Goal: Task Accomplishment & Management: Use online tool/utility

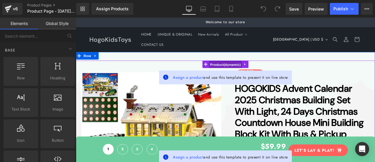
click at [246, 72] on span "Product" at bounding box center [253, 73] width 39 height 9
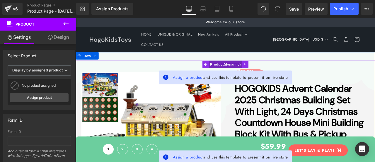
click at [246, 72] on span "Product" at bounding box center [253, 72] width 39 height 9
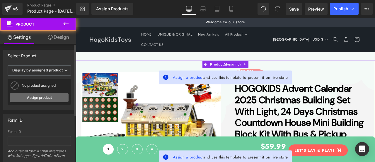
click at [43, 98] on link "Assign product" at bounding box center [39, 97] width 59 height 9
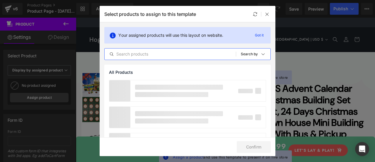
click at [162, 53] on input "text" at bounding box center [170, 53] width 131 height 7
paste input "HOGOKIDS Advent Calendar 2025 Christmas Building Set with Light, 24 Days Christ…"
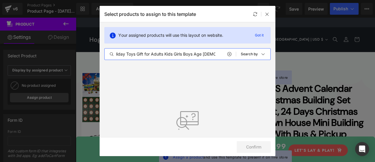
scroll to position [12, 0]
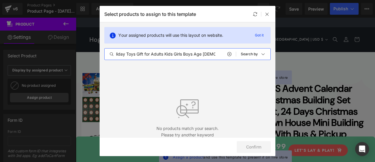
drag, startPoint x: 170, startPoint y: 54, endPoint x: 234, endPoint y: 57, distance: 63.4
click at [234, 57] on div "HOGOKIDS Advent Calendar 2025 Christmas Building Set with Light, 24 Days Christ…" at bounding box center [170, 53] width 131 height 7
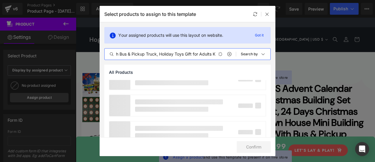
scroll to position [0, 262]
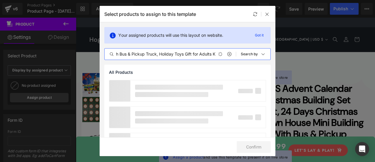
type input "HOGOKIDS Advent Calendar 2025 Christmas Building Set with Light, 24 Days Christ…"
click at [250, 53] on p "Search by" at bounding box center [249, 54] width 17 height 4
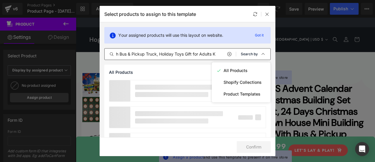
scroll to position [0, 0]
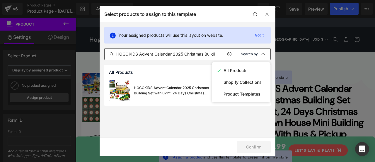
click at [252, 54] on p "Search by" at bounding box center [249, 54] width 17 height 4
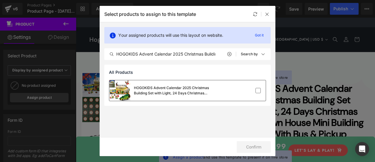
click at [171, 91] on div "HOGOKIDS Advent Calendar 2025 Christmas Building Set with Light, 24 Days Christ…" at bounding box center [178, 90] width 88 height 11
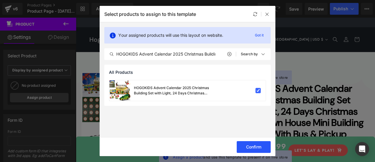
click at [253, 147] on button "Confirm" at bounding box center [254, 147] width 34 height 12
click at [249, 145] on button "Success" at bounding box center [250, 147] width 41 height 12
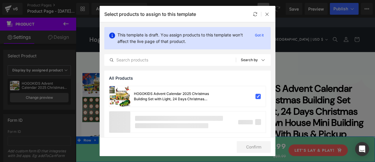
click at [268, 13] on icon at bounding box center [267, 14] width 5 height 5
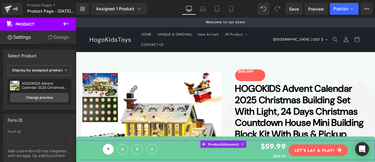
click at [56, 37] on link "Design" at bounding box center [58, 37] width 38 height 13
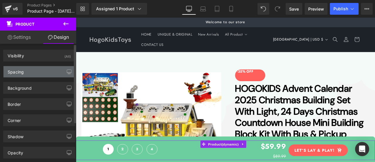
click at [32, 70] on div "Spacing" at bounding box center [40, 71] width 72 height 11
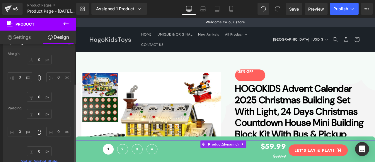
scroll to position [59, 0]
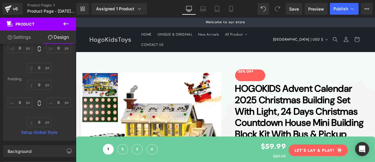
click at [179, 140] on div "Rendering Content" at bounding box center [188, 138] width 36 height 6
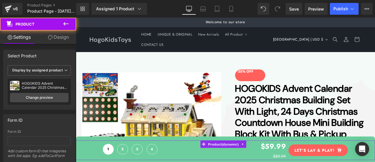
click at [63, 36] on link "Design" at bounding box center [58, 37] width 38 height 13
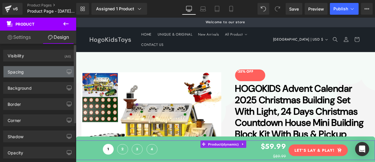
click at [35, 72] on div "Spacing" at bounding box center [40, 71] width 72 height 11
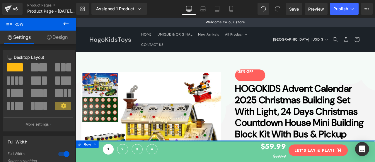
drag, startPoint x: 304, startPoint y: 160, endPoint x: 305, endPoint y: 147, distance: 13.5
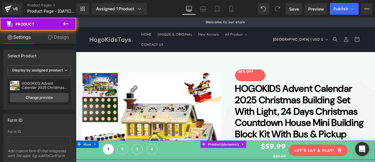
drag, startPoint x: 300, startPoint y: 184, endPoint x: 300, endPoint y: 179, distance: 5.0
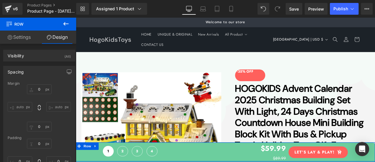
drag, startPoint x: 314, startPoint y: 187, endPoint x: 316, endPoint y: 181, distance: 5.8
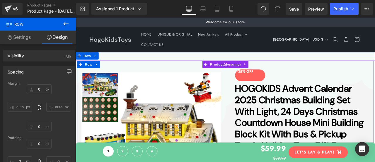
drag, startPoint x: 216, startPoint y: 166, endPoint x: 219, endPoint y: 154, distance: 12.3
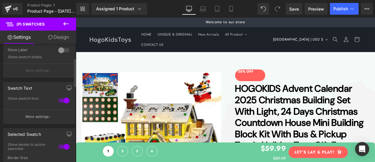
click at [61, 99] on div at bounding box center [64, 100] width 14 height 9
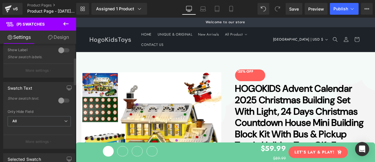
click at [61, 99] on div at bounding box center [64, 100] width 14 height 9
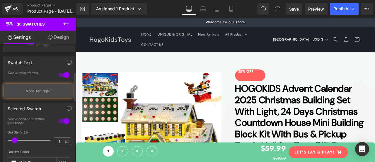
scroll to position [117, 0]
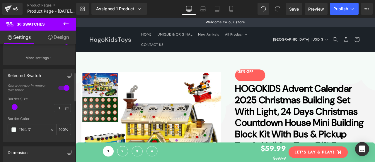
click at [59, 89] on div at bounding box center [64, 87] width 14 height 9
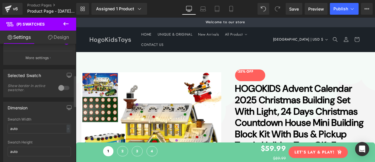
click at [60, 88] on div at bounding box center [64, 87] width 14 height 9
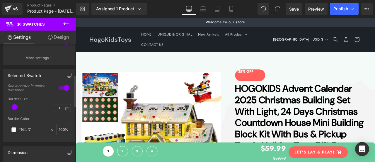
click at [60, 88] on div at bounding box center [64, 87] width 14 height 9
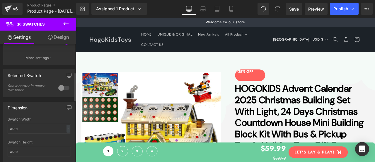
click at [60, 88] on div at bounding box center [64, 87] width 14 height 9
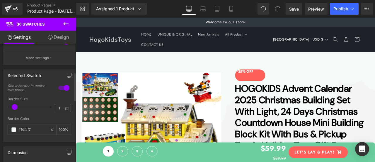
click at [15, 106] on span at bounding box center [15, 107] width 6 height 6
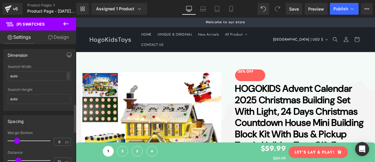
scroll to position [264, 0]
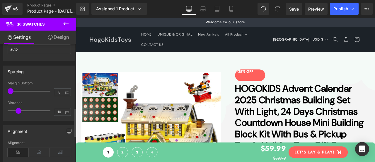
drag, startPoint x: 17, startPoint y: 90, endPoint x: 0, endPoint y: 90, distance: 16.7
click at [0, 90] on div "Spacing 8px Margin Bottom 8 px 10px Distance 10 px" at bounding box center [39, 91] width 79 height 60
drag, startPoint x: 19, startPoint y: 108, endPoint x: 25, endPoint y: 109, distance: 6.6
click at [25, 109] on span at bounding box center [26, 111] width 6 height 6
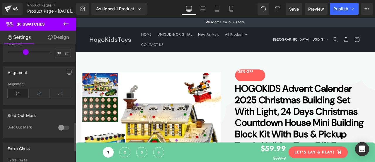
scroll to position [352, 0]
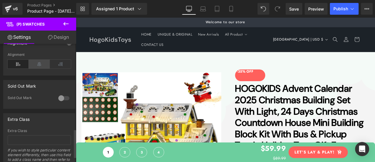
click at [34, 62] on icon at bounding box center [39, 64] width 21 height 9
click at [15, 63] on icon at bounding box center [18, 64] width 21 height 9
click at [58, 96] on div at bounding box center [64, 97] width 14 height 9
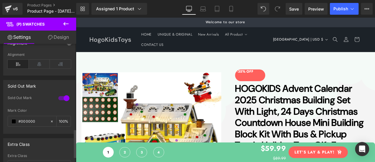
click at [60, 96] on div at bounding box center [64, 97] width 14 height 9
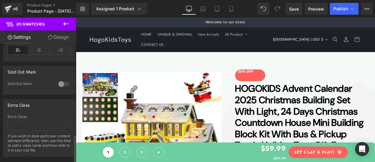
scroll to position [374, 0]
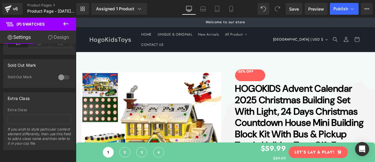
click at [54, 38] on link "Design" at bounding box center [58, 37] width 38 height 13
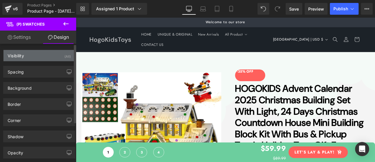
click at [38, 54] on div "Visibility (All)" at bounding box center [40, 55] width 72 height 11
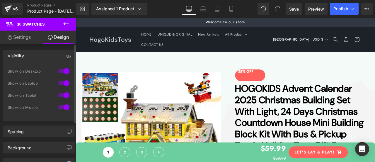
click at [38, 54] on div "Visibility (All)" at bounding box center [40, 55] width 72 height 11
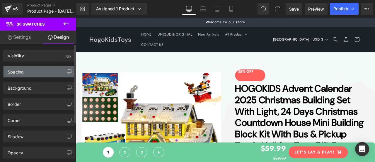
click at [47, 72] on div "Spacing" at bounding box center [40, 71] width 72 height 11
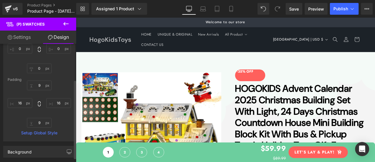
scroll to position [59, 0]
click at [38, 84] on input "9" at bounding box center [39, 85] width 25 height 10
type input "0"
click at [41, 123] on input "9" at bounding box center [39, 122] width 25 height 10
type input "9"
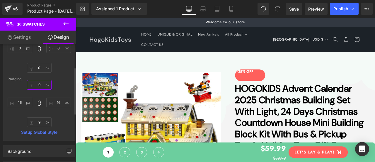
type input "9"
click at [63, 81] on div "9 16 9 16" at bounding box center [39, 103] width 63 height 47
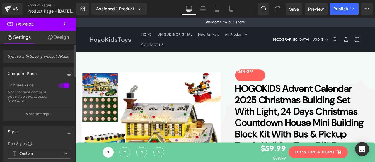
click at [61, 85] on div at bounding box center [64, 85] width 14 height 9
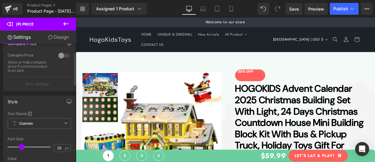
scroll to position [29, 0]
click at [60, 56] on div at bounding box center [64, 55] width 14 height 9
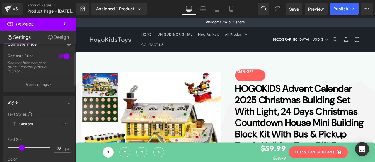
click at [60, 56] on div at bounding box center [64, 55] width 14 height 9
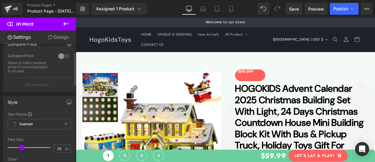
click at [60, 56] on div at bounding box center [64, 55] width 14 height 9
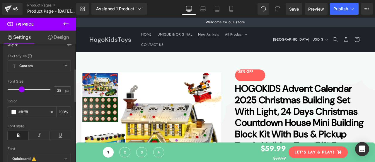
scroll to position [88, 0]
drag, startPoint x: 57, startPoint y: 89, endPoint x: 62, endPoint y: 89, distance: 4.1
click at [62, 89] on input "28" at bounding box center [59, 89] width 10 height 7
type input "20"
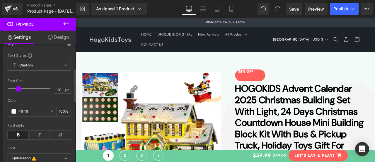
click at [52, 123] on div "Font style" at bounding box center [39, 125] width 63 height 4
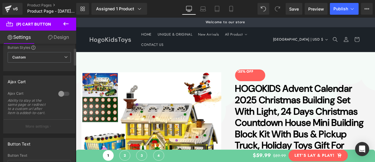
scroll to position [29, 0]
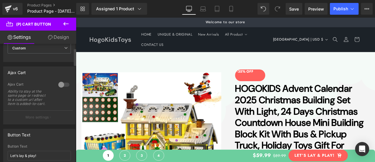
click at [59, 85] on div at bounding box center [64, 84] width 14 height 9
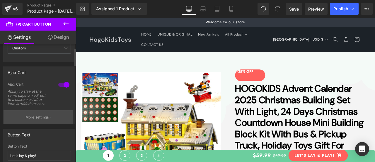
click at [47, 113] on button "More settings" at bounding box center [38, 117] width 69 height 14
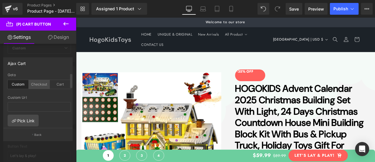
click at [38, 84] on div "Checkout" at bounding box center [39, 84] width 21 height 9
click at [52, 145] on div at bounding box center [38, 91] width 77 height 147
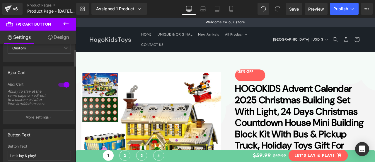
scroll to position [59, 0]
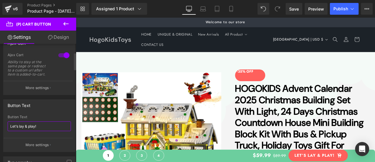
click at [45, 125] on input "Let’s lay & play!" at bounding box center [39, 126] width 63 height 10
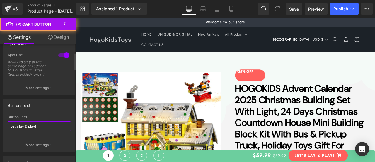
drag, startPoint x: 38, startPoint y: 126, endPoint x: 0, endPoint y: 129, distance: 38.5
click at [0, 129] on div "Button Text Let’s lay & play! Button Text Let’s lay & play! More settings" at bounding box center [39, 123] width 79 height 57
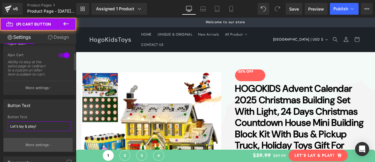
paste input "Add to Bag"
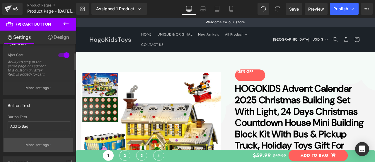
click at [37, 139] on button "More settings" at bounding box center [38, 145] width 69 height 14
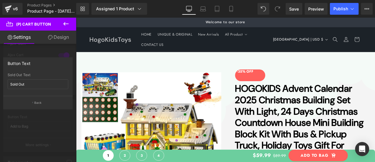
click at [40, 128] on div at bounding box center [38, 91] width 77 height 147
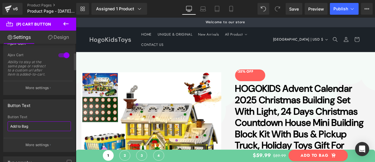
click at [41, 124] on input "Add to Bag" at bounding box center [39, 126] width 63 height 10
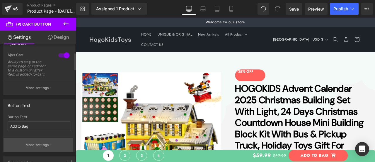
click at [49, 142] on button "More settings" at bounding box center [38, 145] width 69 height 14
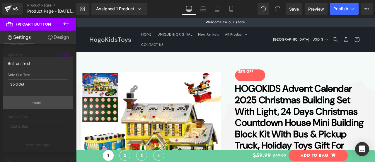
click at [43, 105] on button "Back" at bounding box center [38, 102] width 70 height 13
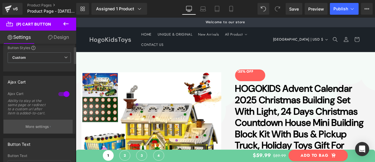
scroll to position [29, 0]
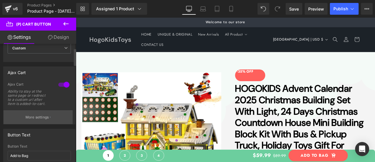
click at [46, 115] on p "More settings" at bounding box center [37, 116] width 23 height 5
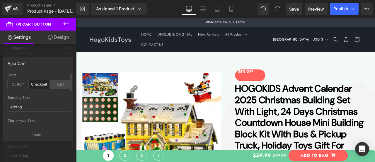
click at [60, 82] on div "Cart" at bounding box center [60, 84] width 21 height 9
click at [52, 152] on div at bounding box center [38, 91] width 77 height 147
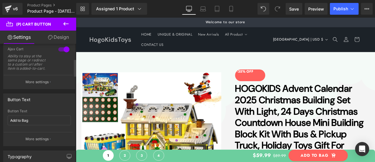
scroll to position [117, 0]
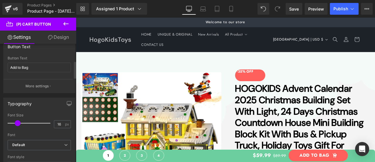
click at [18, 123] on span at bounding box center [18, 123] width 6 height 6
paste input "Add to Bag"
type input "Add to Bag"
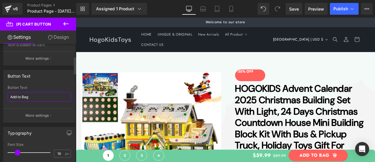
scroll to position [59, 0]
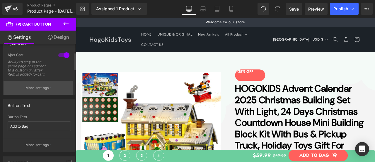
click at [45, 86] on p "More settings" at bounding box center [37, 87] width 23 height 5
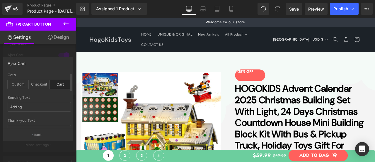
click at [60, 82] on div "Cart" at bounding box center [60, 84] width 21 height 9
click at [54, 146] on div at bounding box center [38, 91] width 77 height 147
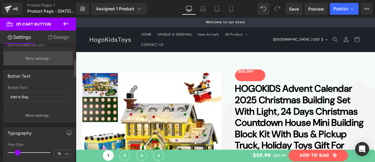
scroll to position [147, 0]
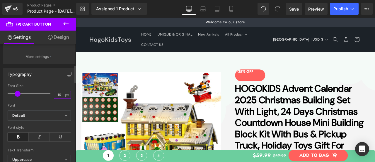
click at [60, 94] on input "16" at bounding box center [59, 94] width 10 height 7
click at [55, 84] on div "Font Size" at bounding box center [39, 86] width 63 height 4
drag, startPoint x: 57, startPoint y: 93, endPoint x: 62, endPoint y: 91, distance: 5.1
click at [62, 91] on div "16 px" at bounding box center [62, 95] width 17 height 8
type input "17"
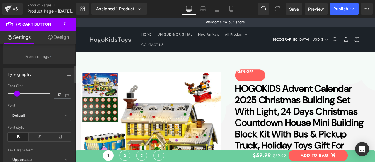
click at [57, 84] on div "Font Size" at bounding box center [39, 86] width 63 height 4
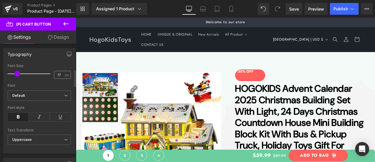
scroll to position [176, 0]
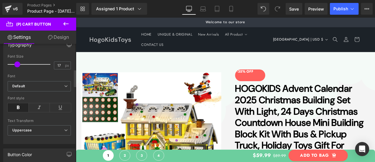
click at [19, 105] on icon at bounding box center [18, 107] width 21 height 9
click at [20, 106] on icon at bounding box center [18, 107] width 21 height 9
click at [37, 128] on span "Uppercase" at bounding box center [39, 130] width 63 height 10
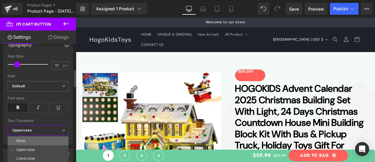
click at [39, 138] on li "None" at bounding box center [38, 140] width 61 height 9
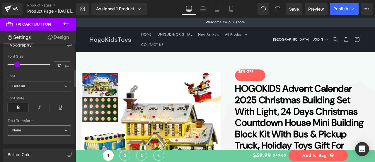
click at [38, 127] on span "None" at bounding box center [39, 130] width 63 height 10
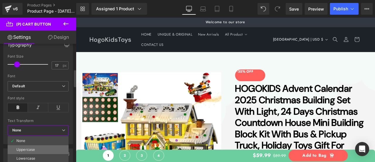
click at [38, 145] on li "Uppercase" at bounding box center [38, 149] width 61 height 9
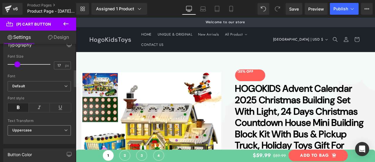
click at [46, 125] on span "Uppercase" at bounding box center [39, 130] width 63 height 10
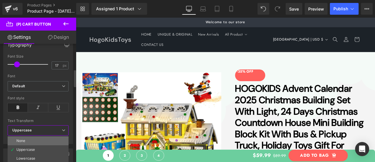
click at [42, 139] on li "None" at bounding box center [38, 140] width 61 height 9
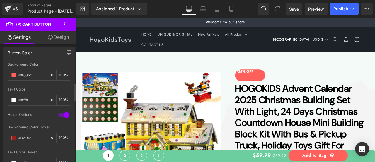
scroll to position [293, 0]
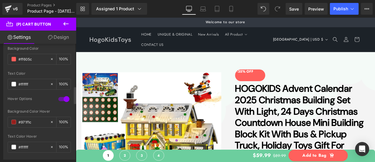
click at [62, 99] on div at bounding box center [64, 98] width 14 height 9
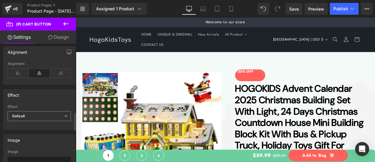
scroll to position [469, 0]
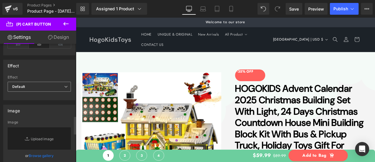
click at [47, 83] on span "Default" at bounding box center [39, 87] width 63 height 10
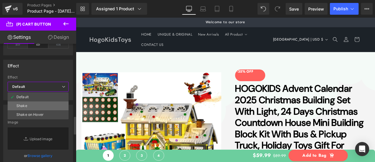
click at [52, 102] on li "Shake" at bounding box center [38, 105] width 61 height 9
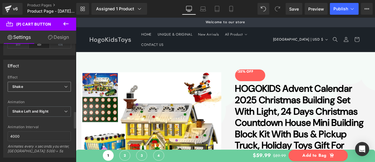
click at [47, 82] on span "Shake" at bounding box center [39, 87] width 63 height 10
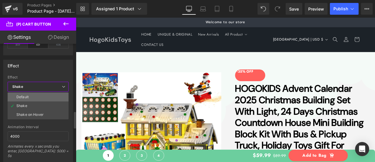
click at [44, 94] on li "Default" at bounding box center [38, 96] width 61 height 9
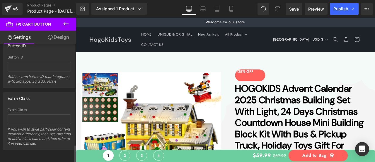
scroll to position [481, 0]
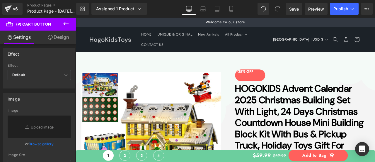
click at [60, 37] on link "Design" at bounding box center [58, 37] width 38 height 13
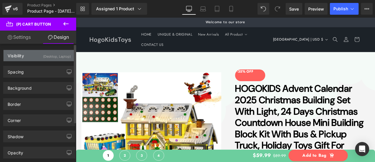
click at [46, 57] on div "(Desktop, Laptop)" at bounding box center [57, 55] width 28 height 10
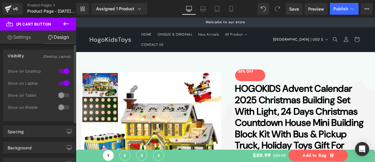
click at [63, 93] on div at bounding box center [64, 94] width 14 height 9
click at [62, 106] on div at bounding box center [64, 106] width 14 height 9
click at [61, 36] on link "Design" at bounding box center [58, 37] width 38 height 13
click at [61, 53] on div "Visibility (All)" at bounding box center [40, 55] width 72 height 11
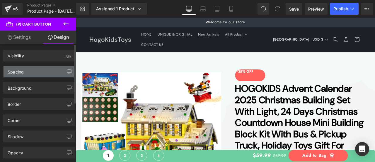
click at [44, 69] on div "Spacing" at bounding box center [40, 71] width 72 height 11
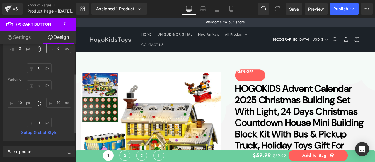
scroll to position [59, 0]
click at [42, 87] on input "text" at bounding box center [39, 85] width 25 height 10
type input "6"
click at [41, 121] on input "text" at bounding box center [39, 122] width 25 height 10
type input "6"
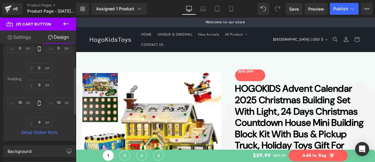
click at [62, 118] on div "6 6" at bounding box center [39, 103] width 63 height 47
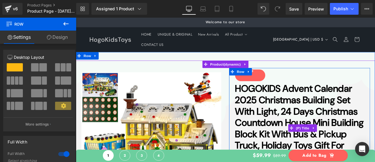
drag, startPoint x: 337, startPoint y: 174, endPoint x: 339, endPoint y: 169, distance: 5.5
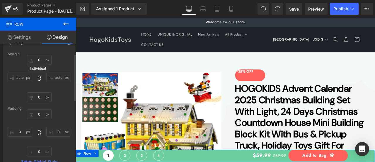
scroll to position [0, 0]
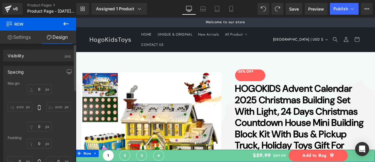
click at [50, 74] on div "Spacing" at bounding box center [40, 71] width 72 height 11
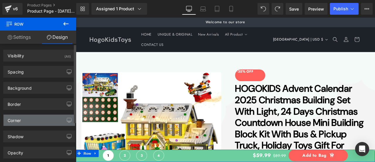
click at [40, 119] on div "Corner" at bounding box center [40, 119] width 72 height 11
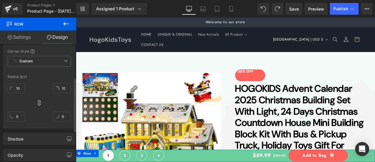
scroll to position [88, 0]
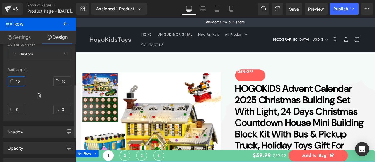
click at [19, 81] on input "10" at bounding box center [17, 81] width 18 height 10
type input "0"
click at [60, 80] on input "10" at bounding box center [62, 81] width 18 height 10
click at [52, 95] on div "0 10 0 0" at bounding box center [39, 97] width 63 height 47
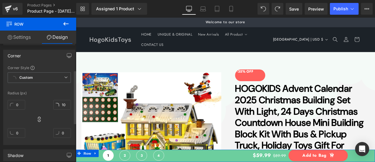
scroll to position [29, 0]
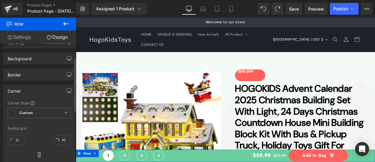
click at [46, 89] on div "Corner" at bounding box center [40, 90] width 72 height 11
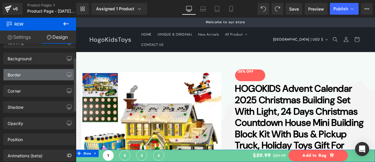
click at [46, 73] on div "Border" at bounding box center [40, 74] width 72 height 11
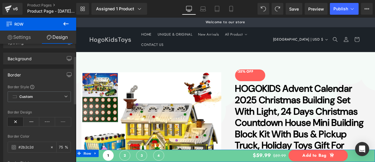
click at [45, 73] on div "Border" at bounding box center [40, 74] width 72 height 11
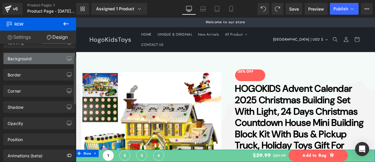
click at [45, 59] on div "Background" at bounding box center [40, 58] width 72 height 11
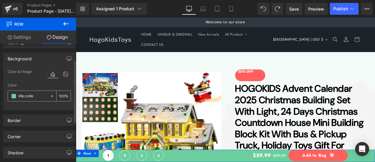
click at [13, 96] on span at bounding box center [13, 96] width 5 height 5
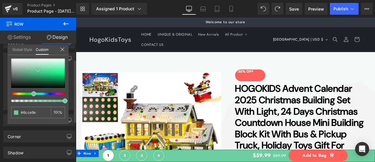
click at [18, 60] on div at bounding box center [38, 72] width 54 height 29
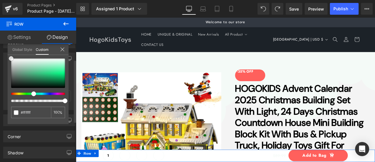
drag, startPoint x: 18, startPoint y: 60, endPoint x: 9, endPoint y: 54, distance: 10.7
click at [9, 54] on div "Global Style Custom Setup Global Style #6cce9e 100 %" at bounding box center [38, 53] width 61 height 18
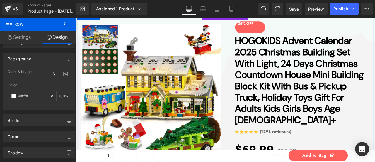
scroll to position [59, 0]
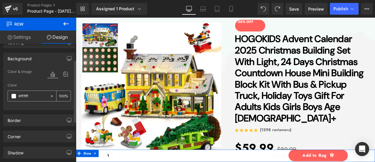
click at [13, 94] on span at bounding box center [13, 96] width 5 height 5
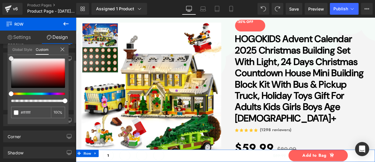
click at [35, 60] on div at bounding box center [38, 72] width 54 height 29
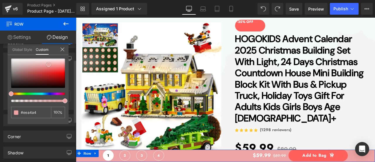
drag, startPoint x: 35, startPoint y: 60, endPoint x: 49, endPoint y: 65, distance: 14.7
click at [49, 65] on span at bounding box center [48, 64] width 5 height 5
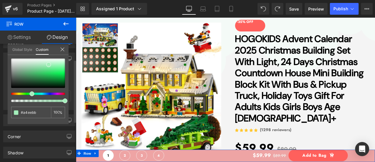
click at [30, 93] on div at bounding box center [36, 93] width 54 height 2
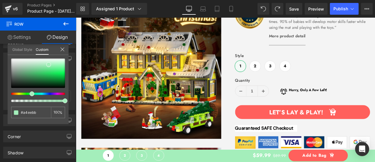
scroll to position [381, 0]
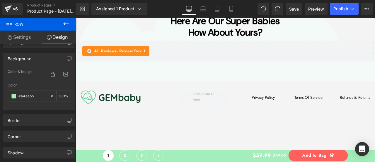
scroll to position [3105, 0]
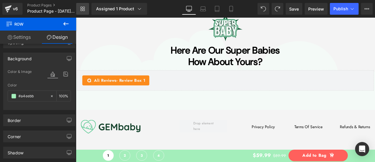
click at [86, 12] on link "Library" at bounding box center [82, 9] width 13 height 12
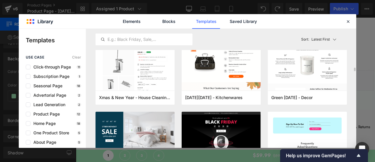
scroll to position [1114, 0]
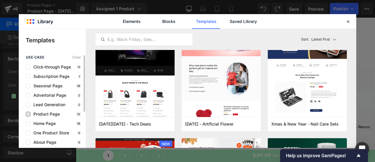
click at [47, 113] on span "Product Page" at bounding box center [45, 113] width 29 height 5
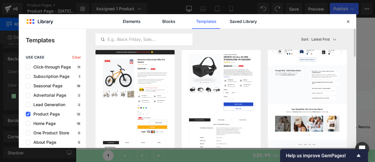
scroll to position [59, 0]
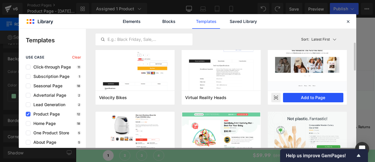
click at [313, 97] on button "Add to Page" at bounding box center [313, 97] width 60 height 9
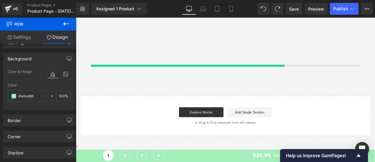
scroll to position [3245, 0]
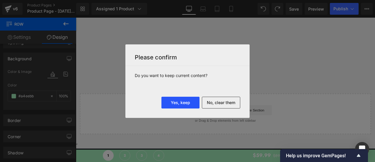
click at [186, 101] on button "Yes, keep" at bounding box center [181, 102] width 38 height 12
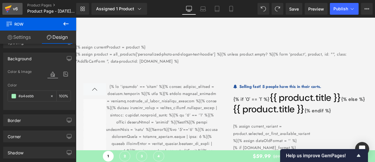
click at [358, 155] on icon "Show survey - Help us improve GemPages!" at bounding box center [359, 155] width 4 height 3
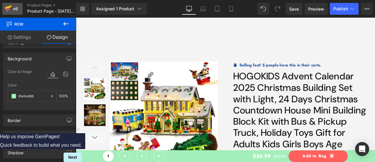
scroll to position [3386, 0]
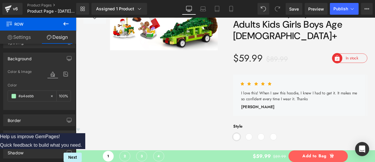
click at [80, 128] on icon "Hide survey" at bounding box center [79, 129] width 4 height 3
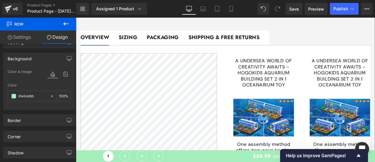
scroll to position [3885, 0]
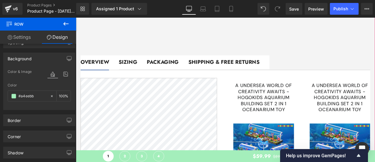
click at [135, 66] on strong "SIZING" at bounding box center [138, 70] width 22 height 9
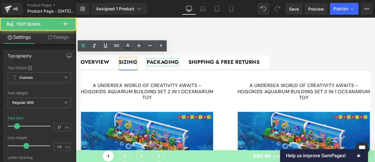
click at [170, 68] on strong "PACKAGING" at bounding box center [179, 70] width 38 height 9
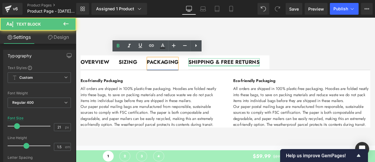
click at [225, 74] on div at bounding box center [251, 74] width 84 height 1
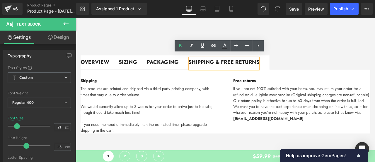
click at [107, 66] on strong "OVERVIEW" at bounding box center [99, 70] width 34 height 9
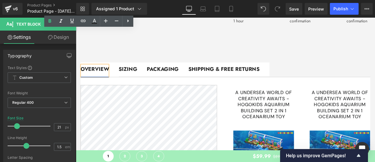
scroll to position [3855, 0]
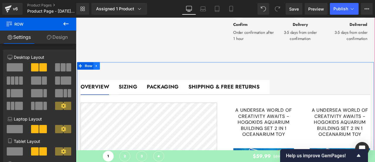
click at [101, 73] on icon at bounding box center [101, 75] width 4 height 4
click at [114, 73] on icon at bounding box center [116, 75] width 4 height 4
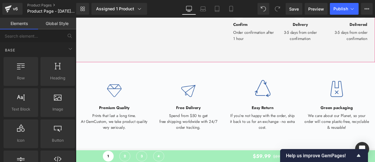
click at [361, 155] on icon "Show survey - Help us improve GemPages!" at bounding box center [358, 155] width 7 height 7
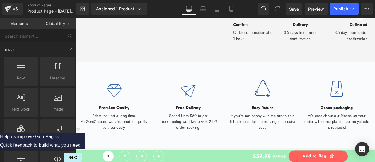
click at [80, 128] on icon "Hide survey" at bounding box center [79, 129] width 4 height 3
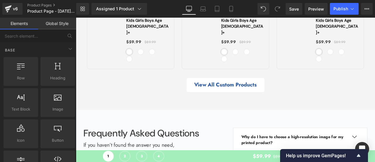
scroll to position [4471, 0]
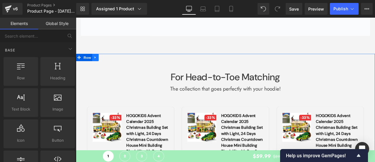
click at [99, 63] on link at bounding box center [99, 64] width 8 height 9
click at [112, 63] on icon at bounding box center [114, 65] width 4 height 4
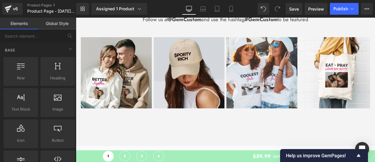
scroll to position [4706, 0]
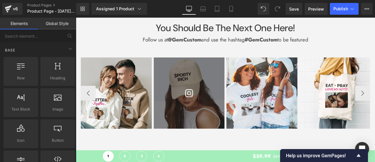
click at [198, 115] on link at bounding box center [210, 107] width 84 height 84
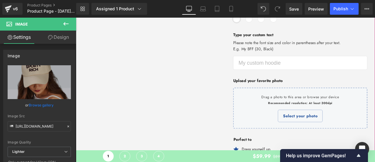
scroll to position [3474, 0]
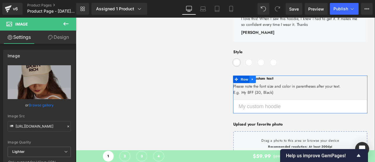
click at [284, 89] on icon at bounding box center [286, 91] width 4 height 4
click at [295, 89] on link at bounding box center [293, 90] width 8 height 9
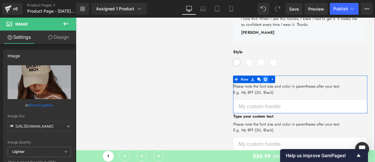
click at [299, 90] on icon at bounding box center [301, 91] width 4 height 4
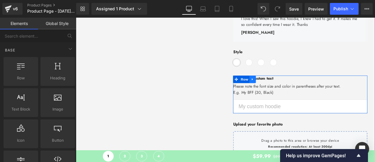
click at [286, 91] on link at bounding box center [286, 90] width 8 height 9
click at [299, 89] on icon at bounding box center [301, 91] width 4 height 4
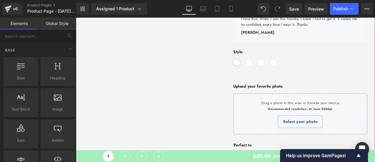
click at [238, 121] on div at bounding box center [253, 113] width 355 height 588
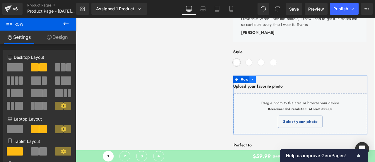
click at [285, 89] on icon at bounding box center [285, 90] width 1 height 3
click at [299, 90] on icon at bounding box center [301, 91] width 4 height 4
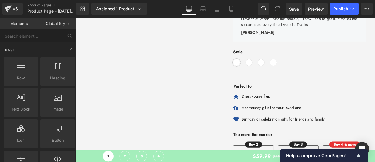
click at [238, 116] on div at bounding box center [253, 78] width 355 height 519
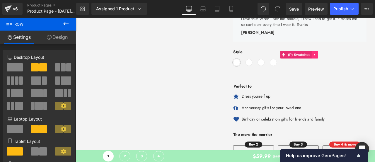
click at [358, 61] on icon at bounding box center [360, 62] width 4 height 4
click at [361, 61] on icon at bounding box center [363, 62] width 4 height 4
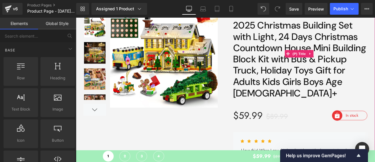
scroll to position [3328, 0]
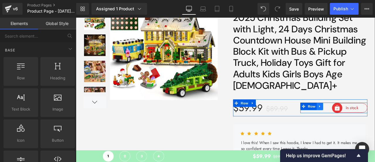
click at [365, 121] on icon at bounding box center [365, 122] width 1 height 3
click at [375, 122] on icon at bounding box center [381, 122] width 4 height 4
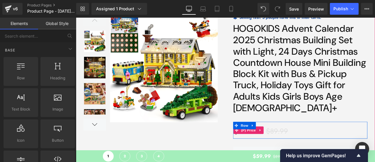
scroll to position [3269, 0]
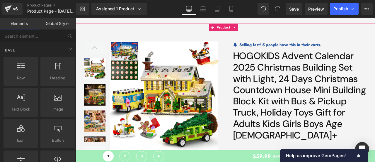
click at [326, 92] on span "HOGOKIDS Advent Calendar 2025 Christmas Building Set with Light, 24 Days Christ…" at bounding box center [341, 109] width 159 height 107
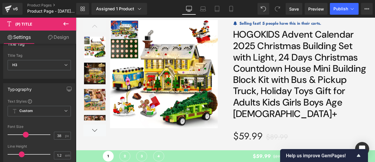
scroll to position [3240, 0]
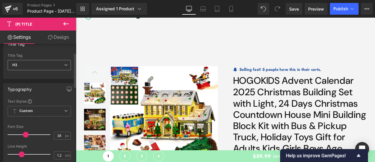
click at [46, 65] on span "H3" at bounding box center [39, 65] width 63 height 10
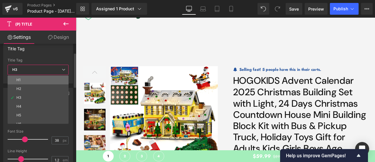
click at [41, 75] on li "H1" at bounding box center [40, 79] width 64 height 9
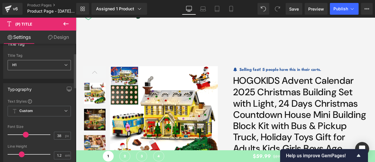
scroll to position [88, 0]
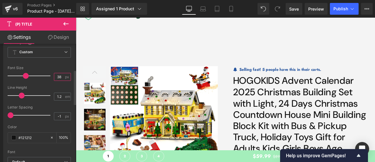
drag, startPoint x: 59, startPoint y: 75, endPoint x: 53, endPoint y: 75, distance: 6.2
click at [54, 75] on input "38" at bounding box center [59, 76] width 10 height 7
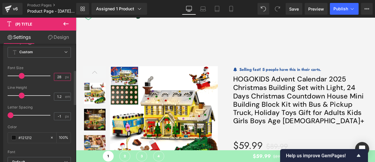
type input "28"
click at [42, 66] on div "Font Size" at bounding box center [39, 68] width 63 height 4
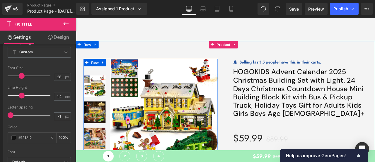
scroll to position [3298, 0]
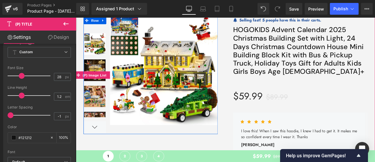
click at [98, 144] on div at bounding box center [98, 147] width 27 height 14
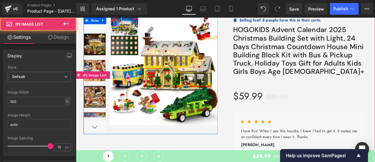
click at [98, 146] on div at bounding box center [98, 147] width 27 height 14
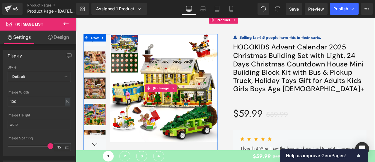
scroll to position [3269, 0]
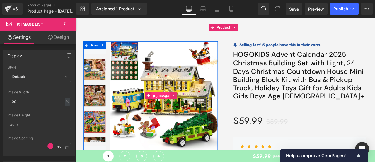
click at [175, 107] on span "(P) Image" at bounding box center [177, 110] width 22 height 9
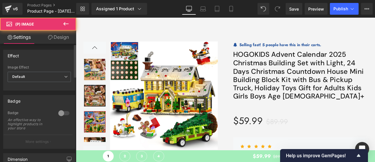
scroll to position [59, 0]
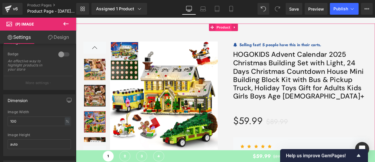
click at [244, 28] on span "Product" at bounding box center [250, 29] width 19 height 9
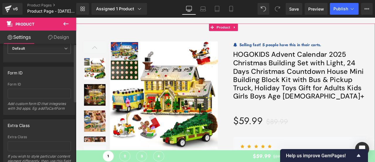
scroll to position [0, 0]
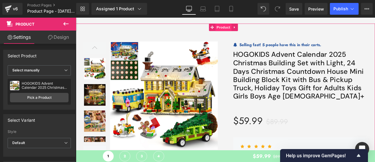
click at [250, 25] on span "Product" at bounding box center [250, 29] width 19 height 9
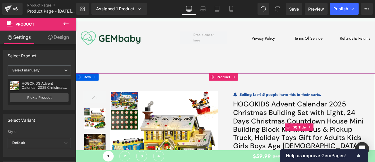
scroll to position [3298, 0]
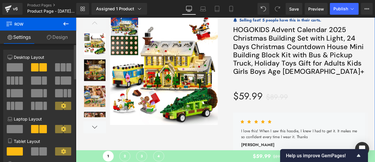
click at [42, 82] on span at bounding box center [44, 80] width 5 height 8
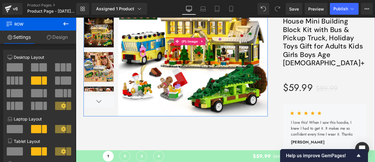
scroll to position [3357, 0]
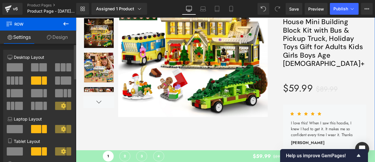
click at [37, 69] on span at bounding box center [35, 67] width 8 height 8
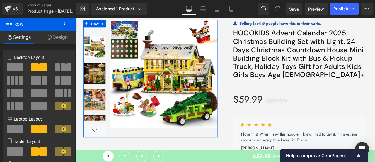
scroll to position [3269, 0]
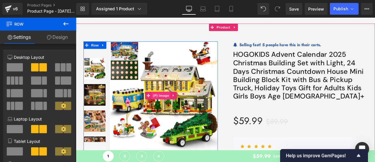
click at [172, 109] on span "(P) Image" at bounding box center [177, 109] width 22 height 9
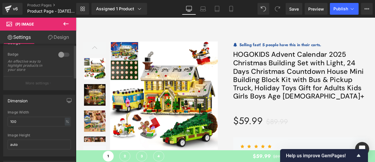
scroll to position [0, 0]
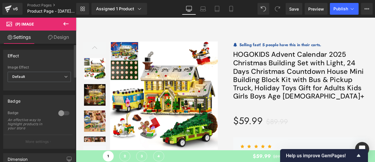
click at [62, 113] on div at bounding box center [64, 112] width 14 height 9
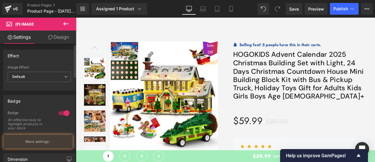
click at [62, 113] on div at bounding box center [64, 112] width 14 height 9
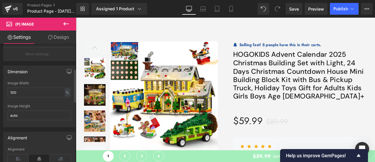
scroll to position [88, 0]
click at [13, 92] on input "100" at bounding box center [39, 92] width 63 height 10
click at [37, 80] on div "Image Width" at bounding box center [39, 82] width 63 height 4
click at [13, 92] on input "120" at bounding box center [39, 92] width 63 height 10
type input "100"
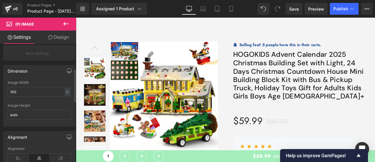
click at [2, 75] on div "Dimension 100% Image Width 100 % % px auto Image Height auto" at bounding box center [39, 93] width 79 height 66
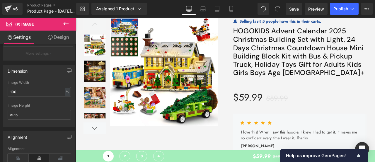
scroll to position [3240, 0]
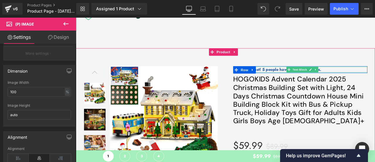
click at [362, 78] on strong "Selling fast! 5 people have this in their carts." at bounding box center [318, 79] width 97 height 7
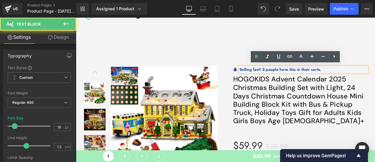
click at [359, 77] on strong "Selling fast! 5 people have this in their carts." at bounding box center [318, 79] width 97 height 7
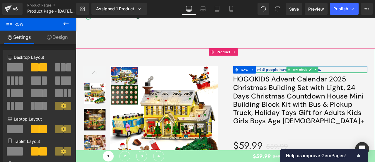
click at [301, 78] on strong "Selling fast! 5 people have this in their carts." at bounding box center [318, 79] width 97 height 7
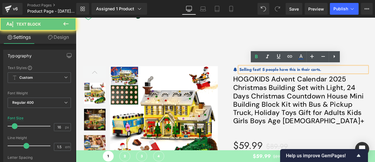
click at [301, 78] on strong "Selling fast! 5 people have this in their carts." at bounding box center [318, 79] width 97 height 7
click at [276, 79] on span "Row" at bounding box center [275, 79] width 9 height 7
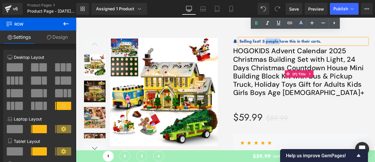
scroll to position [3298, 0]
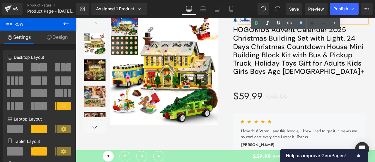
click at [375, 88] on h1 "HOGOKIDS Advent Calendar 2025 Christmas Building Set with Light, 24 Days Christ…" at bounding box center [341, 59] width 159 height 64
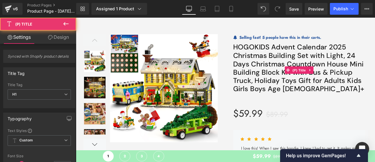
scroll to position [3269, 0]
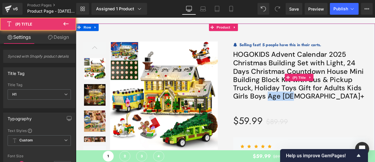
drag, startPoint x: 352, startPoint y: 109, endPoint x: 397, endPoint y: 111, distance: 44.9
click at [375, 111] on span "HOGOKIDS Advent Calendar 2025 Christmas Building Set with Light, 24 Days Christ…" at bounding box center [341, 85] width 159 height 59
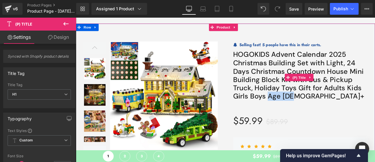
copy span "Age [DEMOGRAPHIC_DATA]+"
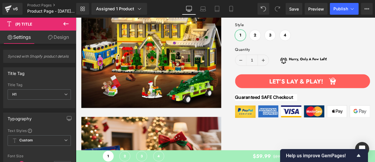
scroll to position [265, 0]
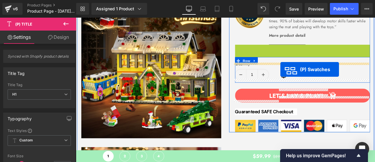
drag, startPoint x: 323, startPoint y: 88, endPoint x: 318, endPoint y: 79, distance: 10.4
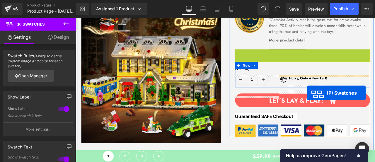
scroll to position [235, 0]
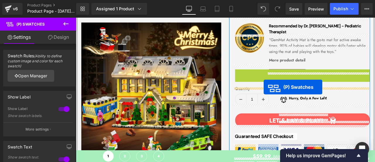
drag, startPoint x: 337, startPoint y: 85, endPoint x: 299, endPoint y: 100, distance: 40.7
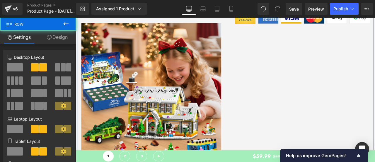
click at [203, 80] on img at bounding box center [165, 107] width 166 height 166
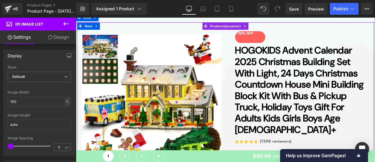
scroll to position [1, 0]
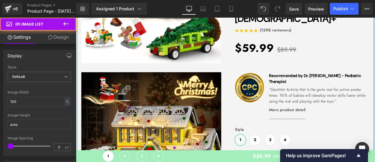
click at [170, 103] on img at bounding box center [165, 165] width 166 height 166
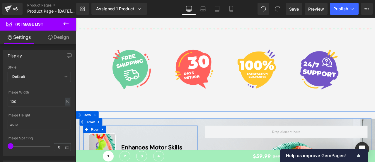
scroll to position [1731, 0]
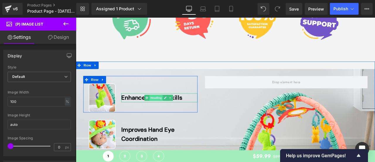
click at [168, 110] on span "Heading" at bounding box center [171, 112] width 16 height 7
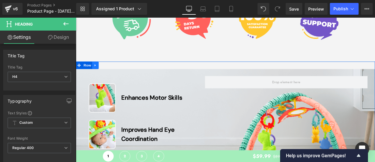
click at [101, 71] on link at bounding box center [99, 74] width 8 height 9
click at [115, 72] on icon at bounding box center [114, 74] width 4 height 4
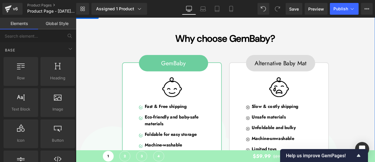
scroll to position [1760, 0]
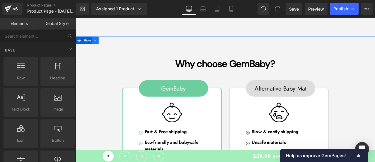
click at [98, 43] on icon at bounding box center [99, 44] width 4 height 4
click at [113, 45] on icon at bounding box center [114, 45] width 4 height 4
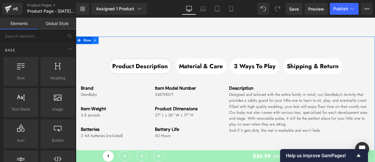
click at [97, 44] on icon at bounding box center [99, 44] width 4 height 4
click at [113, 46] on icon at bounding box center [114, 45] width 4 height 4
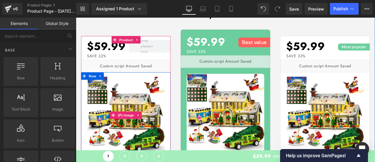
scroll to position [1790, 0]
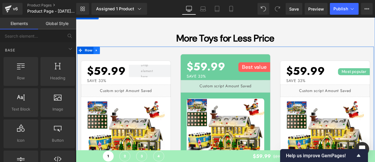
click at [101, 55] on link at bounding box center [101, 56] width 8 height 9
click at [115, 56] on icon at bounding box center [116, 56] width 4 height 4
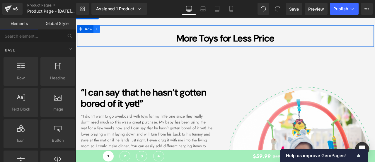
click at [100, 30] on icon at bounding box center [101, 31] width 4 height 4
click at [116, 33] on link at bounding box center [116, 31] width 8 height 9
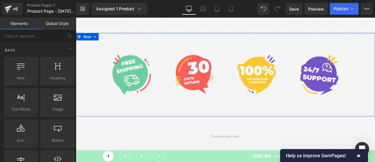
scroll to position [1702, 0]
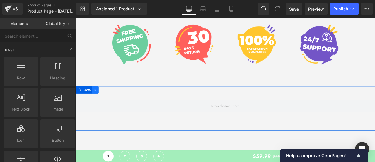
click at [97, 101] on icon at bounding box center [99, 103] width 4 height 4
click at [112, 105] on icon at bounding box center [114, 103] width 4 height 4
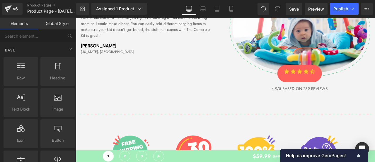
scroll to position [1907, 0]
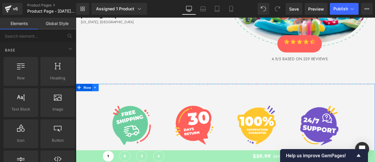
click at [99, 99] on link at bounding box center [99, 100] width 8 height 9
click at [112, 100] on icon at bounding box center [114, 100] width 4 height 4
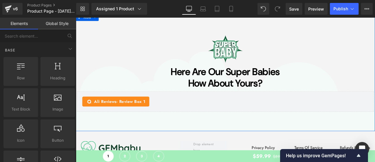
scroll to position [1966, 0]
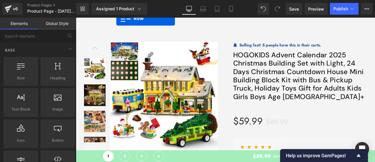
drag, startPoint x: 114, startPoint y: 59, endPoint x: 120, endPoint y: 79, distance: 20.8
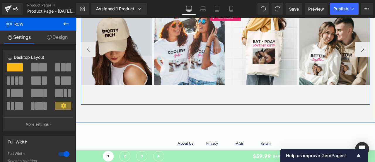
scroll to position [3359, 0]
